Goal: Information Seeking & Learning: Compare options

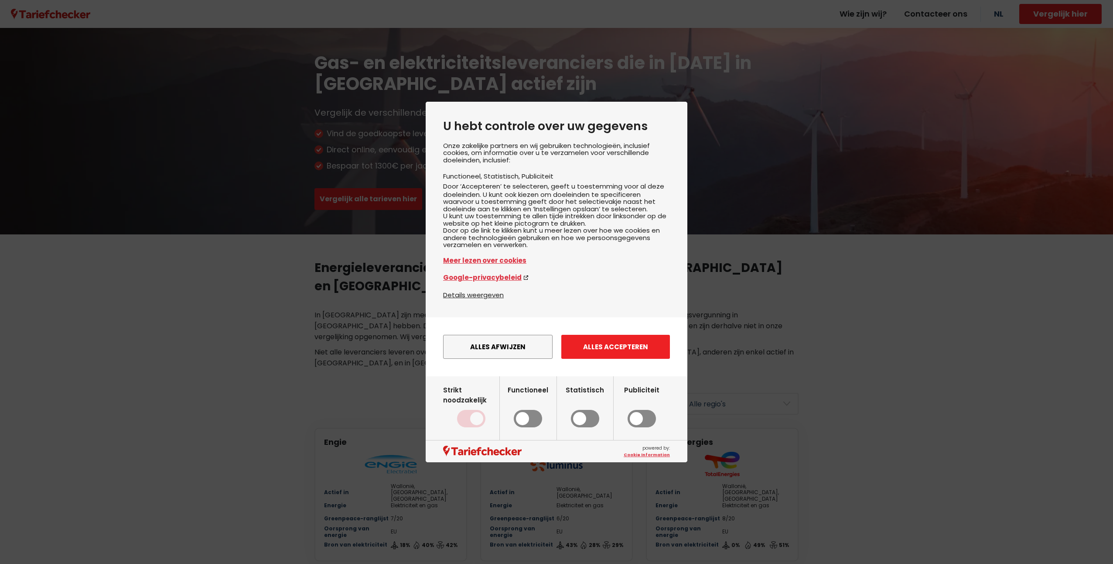
click at [625, 359] on button "Alles accepteren" at bounding box center [615, 347] width 109 height 24
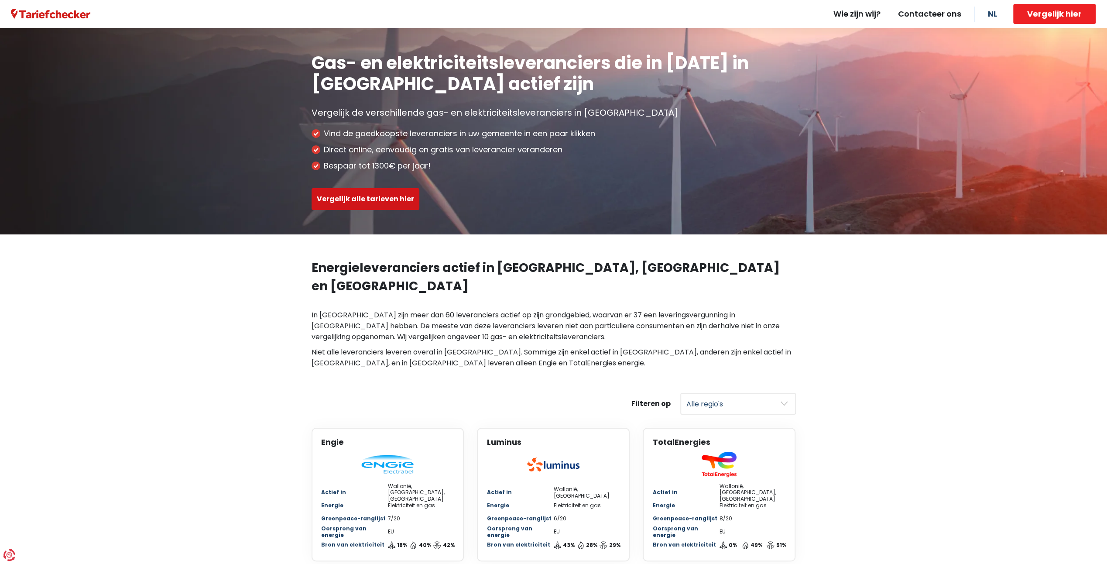
click at [357, 197] on button "Vergelijk alle tarieven hier" at bounding box center [365, 199] width 108 height 22
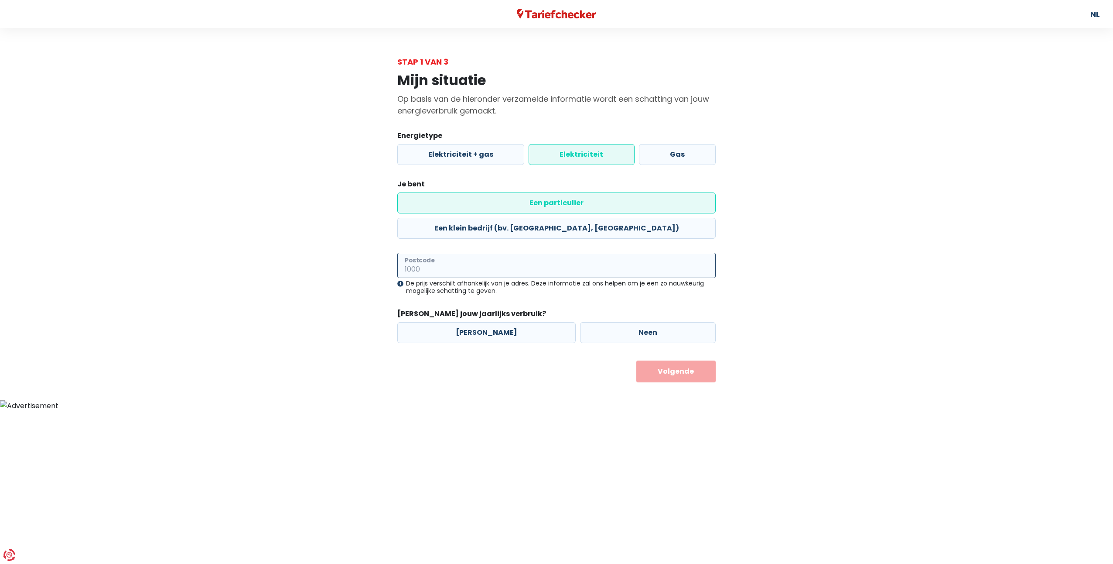
click at [514, 253] on input "Postcode" at bounding box center [556, 265] width 318 height 25
type input "8430"
click at [467, 322] on label "[PERSON_NAME]" at bounding box center [486, 332] width 178 height 21
click at [467, 322] on input "[PERSON_NAME]" at bounding box center [486, 332] width 178 height 21
radio input "true"
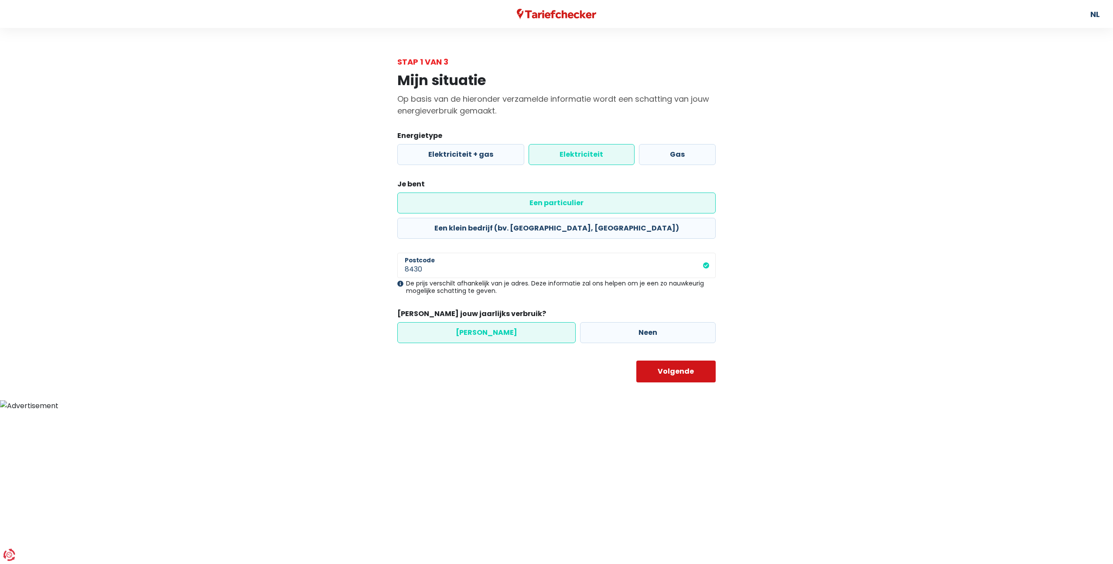
click at [687, 360] on button "Volgende" at bounding box center [676, 371] width 80 height 22
select select
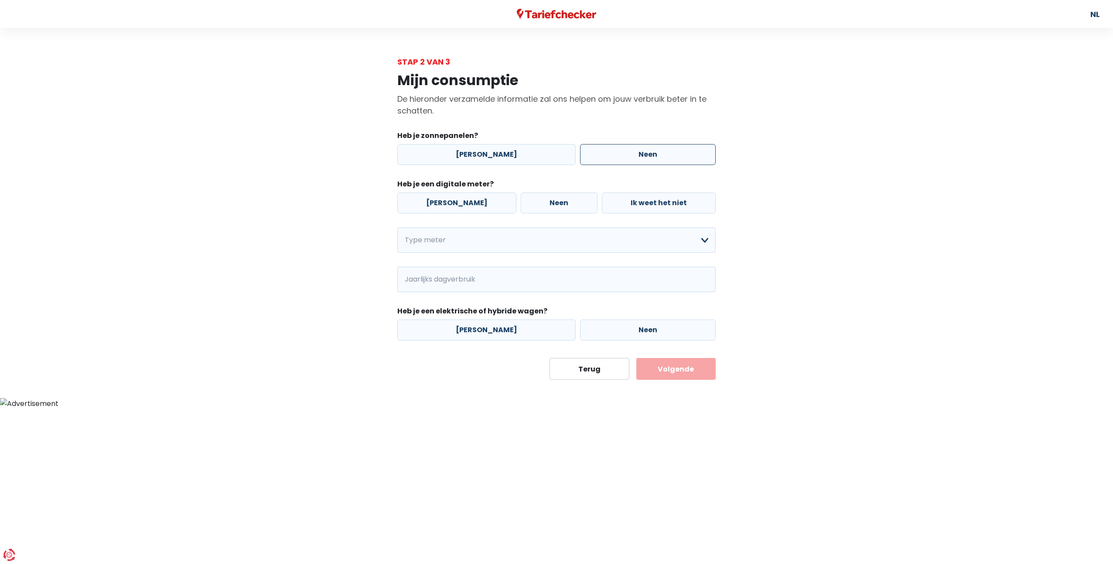
click at [621, 145] on label "Neen" at bounding box center [648, 154] width 136 height 21
click at [621, 145] on input "Neen" at bounding box center [648, 154] width 136 height 21
radio input "true"
click at [452, 204] on label "[PERSON_NAME]" at bounding box center [456, 202] width 119 height 21
click at [452, 204] on input "[PERSON_NAME]" at bounding box center [456, 202] width 119 height 21
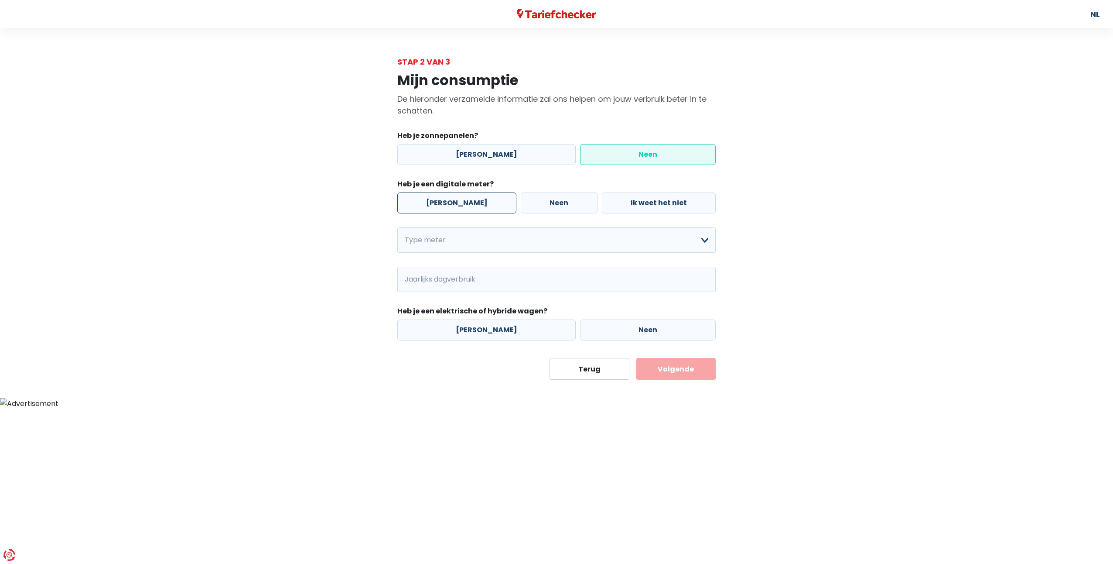
radio input "true"
click at [473, 239] on select "Enkelvoudig Tweevoudig Enkelvoudig + uitsluitend nachttarief Tweevoudig + uitsl…" at bounding box center [556, 239] width 318 height 25
select select "day_single_rate"
click at [397, 227] on select "Enkelvoudig Tweevoudig Enkelvoudig + uitsluitend nachttarief Tweevoudig + uitsl…" at bounding box center [556, 239] width 318 height 25
click at [442, 280] on input "Jaarlijks dagverbruik" at bounding box center [568, 279] width 294 height 25
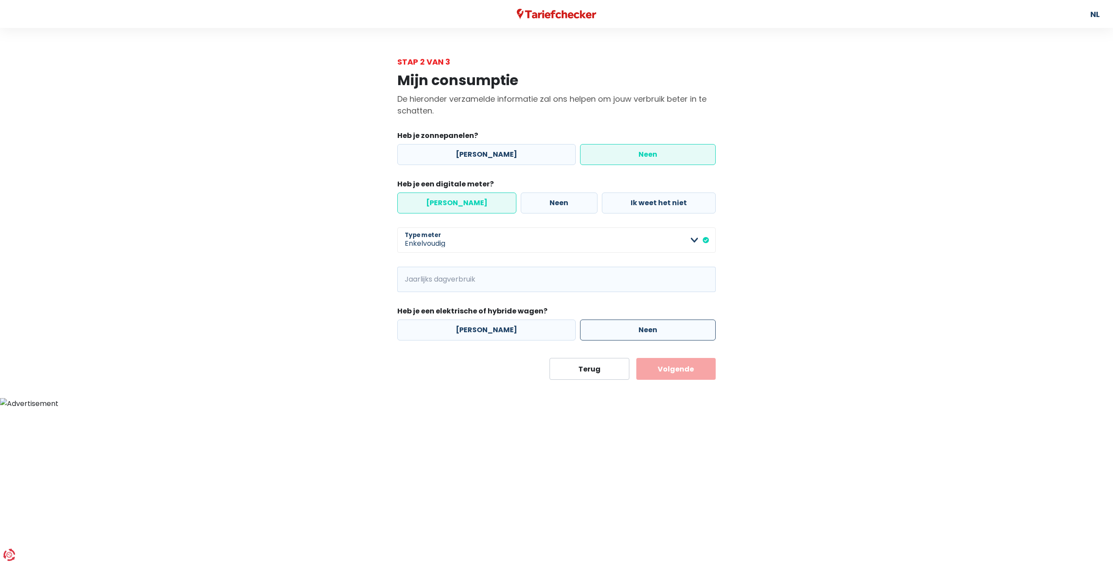
click at [645, 334] on label "Neen" at bounding box center [648, 329] width 136 height 21
click at [645, 334] on input "Neen" at bounding box center [648, 329] width 136 height 21
radio input "true"
click at [485, 282] on input "Jaarlijks dagverbruik" at bounding box center [568, 279] width 294 height 25
click at [448, 275] on input "Jaarlijks dagverbruik" at bounding box center [568, 279] width 294 height 25
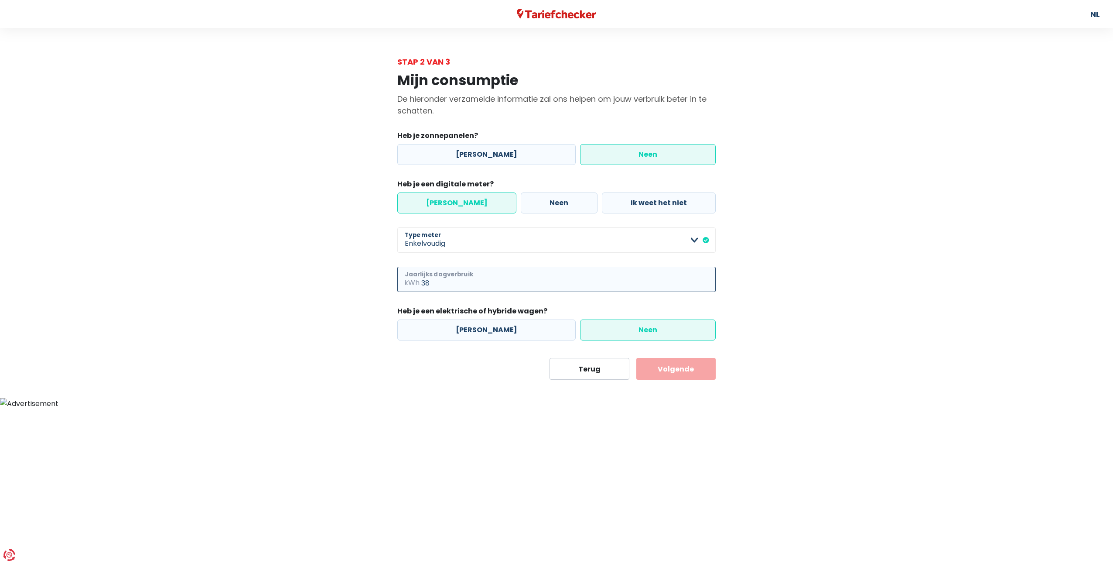
type input "3"
type input "1416"
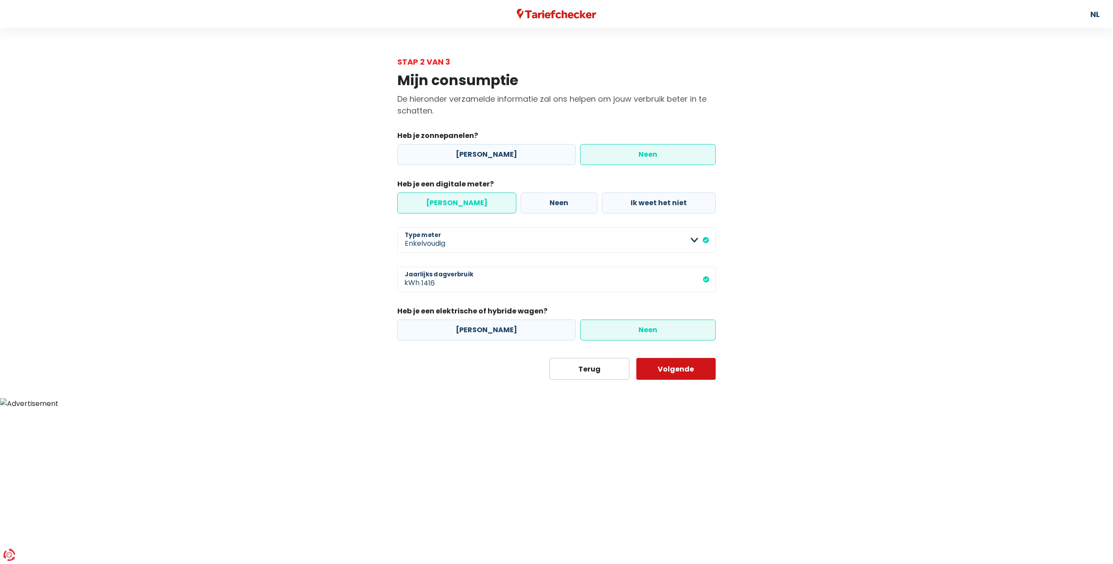
click at [694, 368] on button "Volgende" at bounding box center [676, 369] width 80 height 22
